Goal: Check status

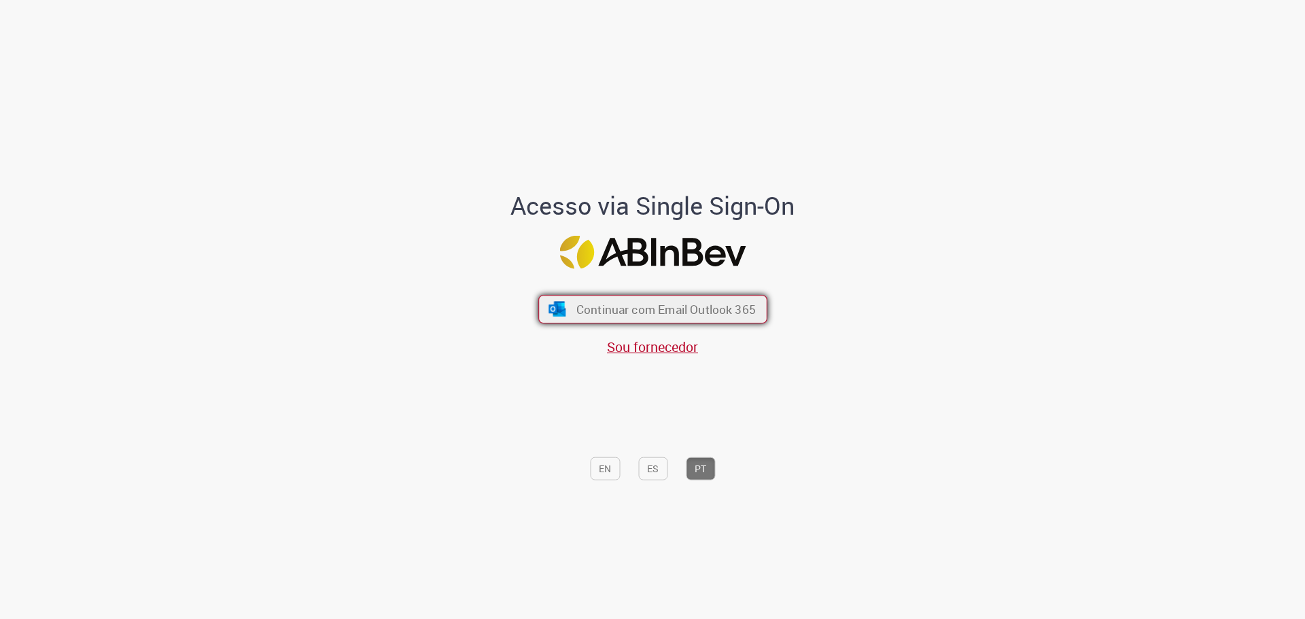
click at [591, 311] on span "Continuar com Email Outlook 365" at bounding box center [665, 309] width 179 height 16
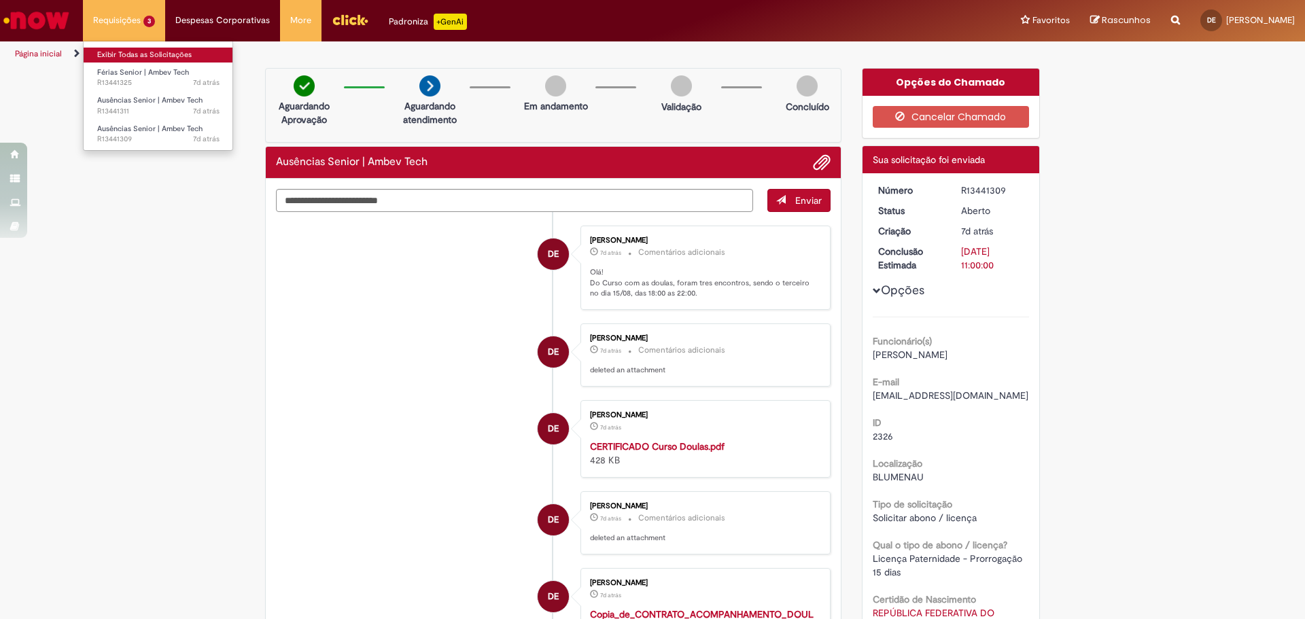
click at [134, 52] on link "Exibir Todas as Solicitações" at bounding box center [159, 55] width 150 height 15
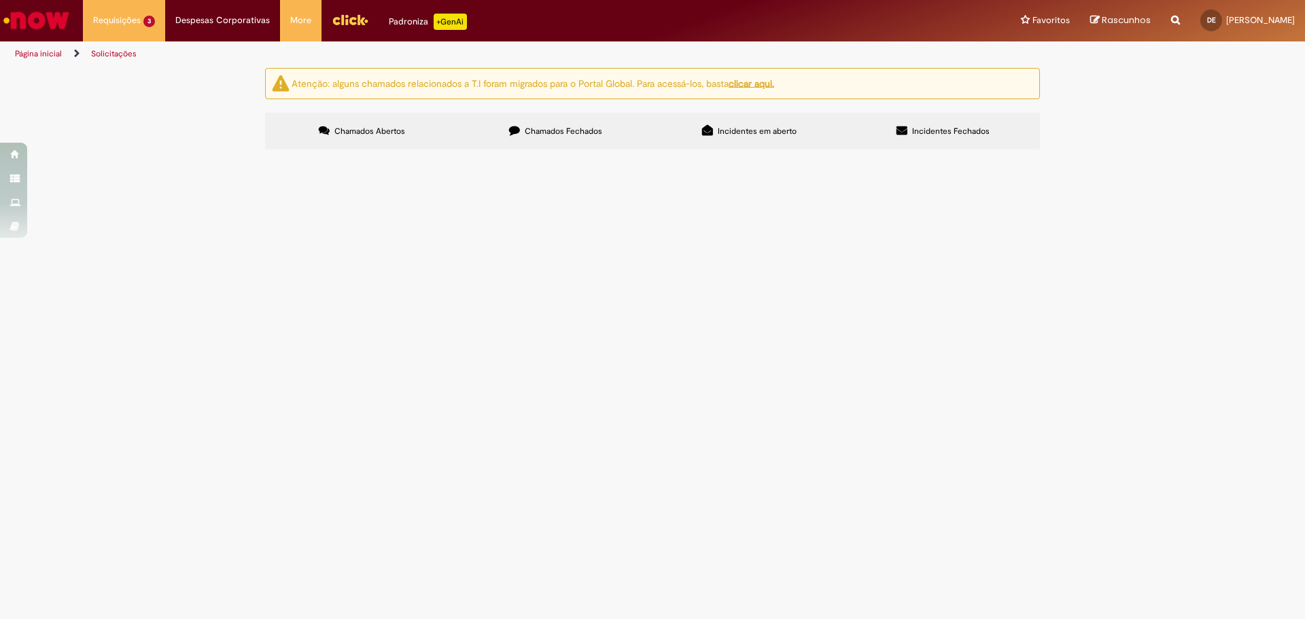
click at [0, 0] on img "recolher o estado da solicitação" at bounding box center [0, 0] width 0 height 0
